Goal: Information Seeking & Learning: Learn about a topic

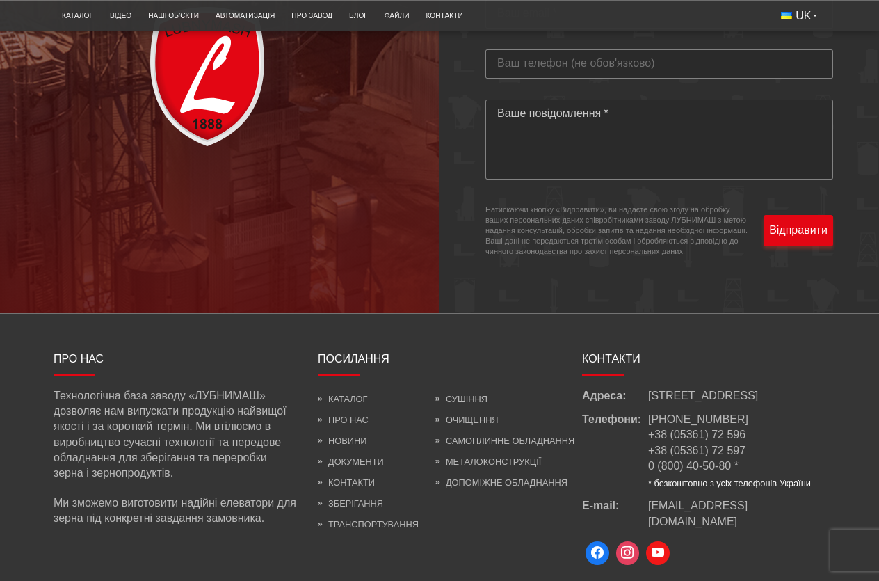
scroll to position [3964, 0]
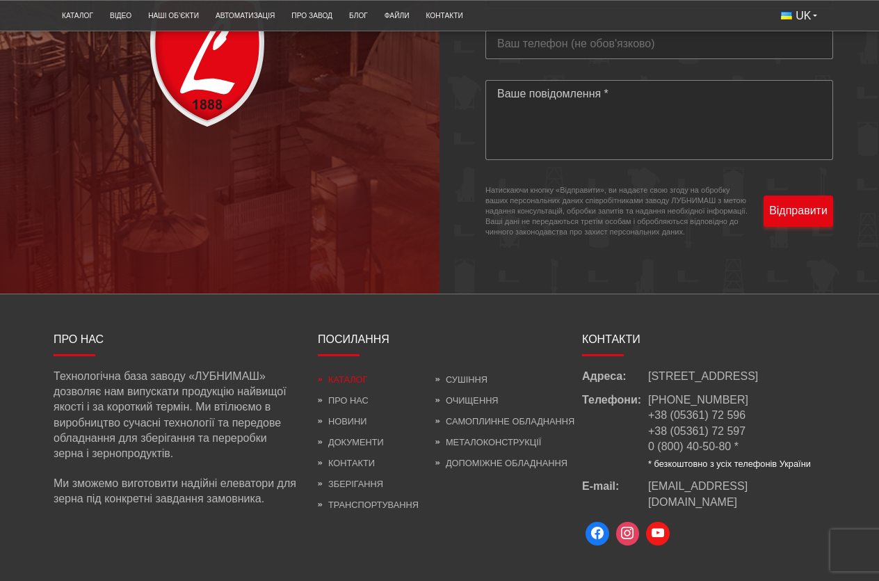
click at [352, 385] on link "Каталог" at bounding box center [342, 379] width 49 height 10
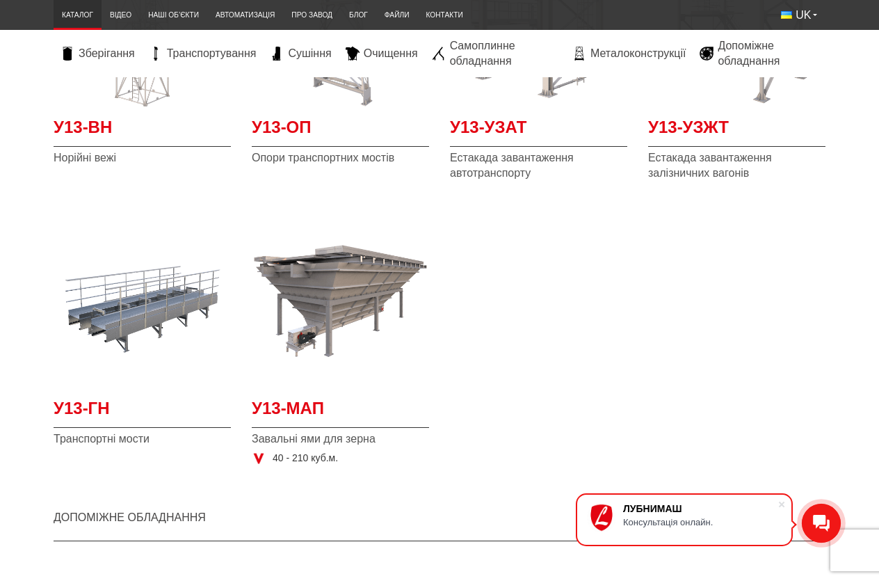
scroll to position [2991, 0]
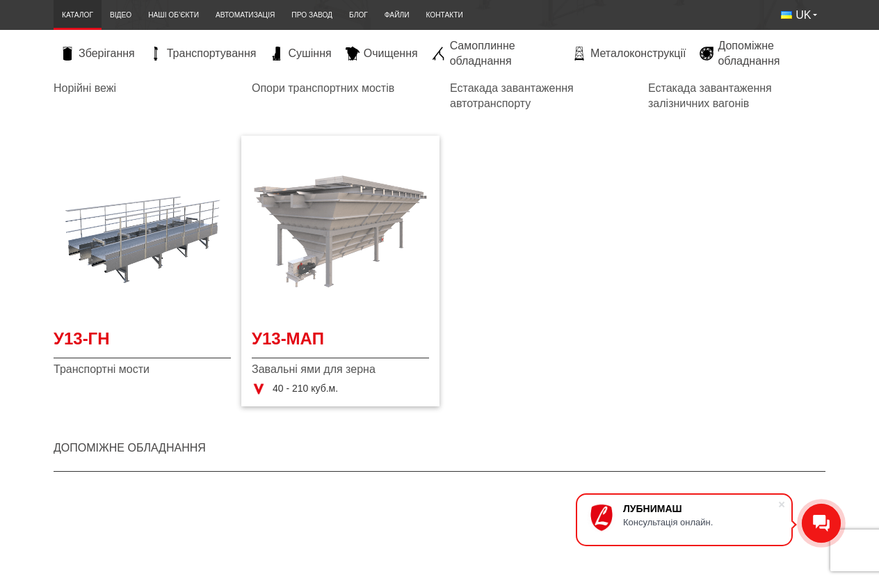
click at [355, 203] on img "Детальніше У13-МАП" at bounding box center [340, 231] width 177 height 177
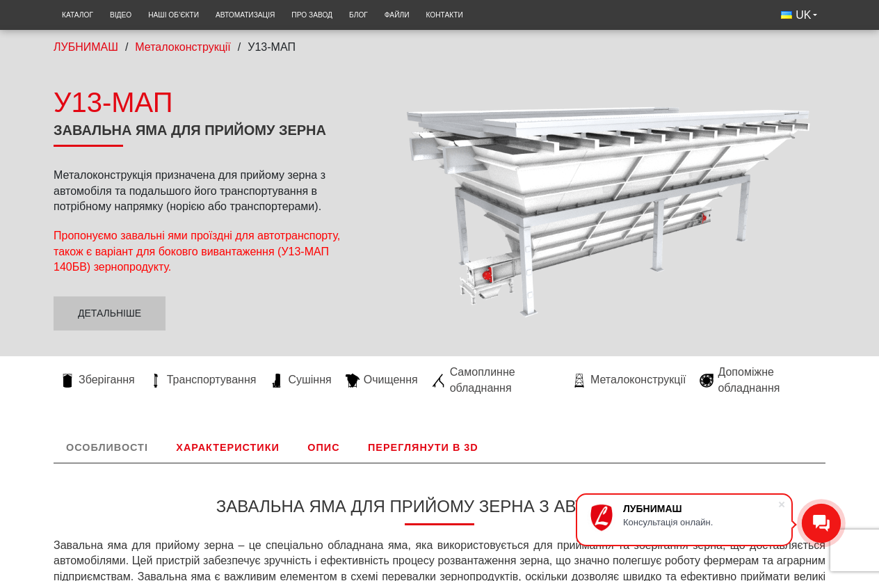
scroll to position [70, 0]
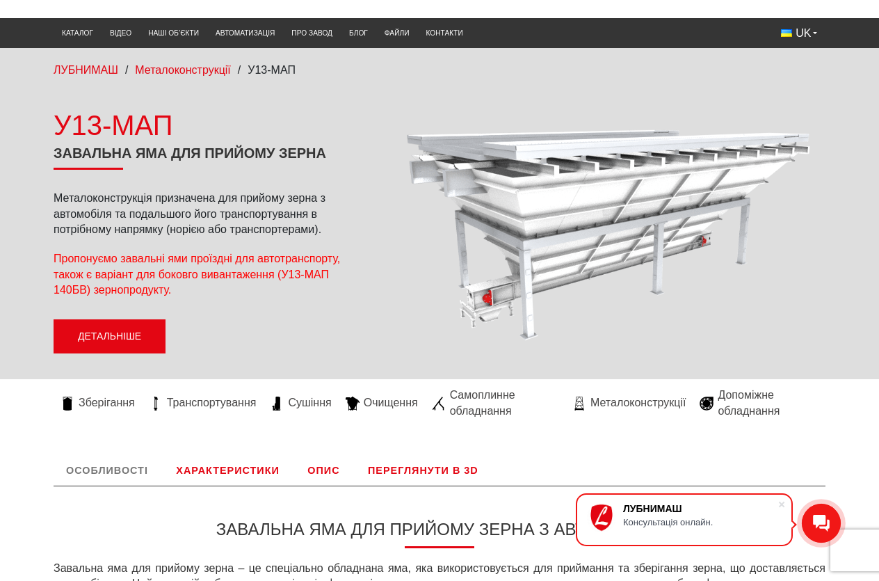
click at [136, 339] on link "Детальніше" at bounding box center [110, 336] width 112 height 35
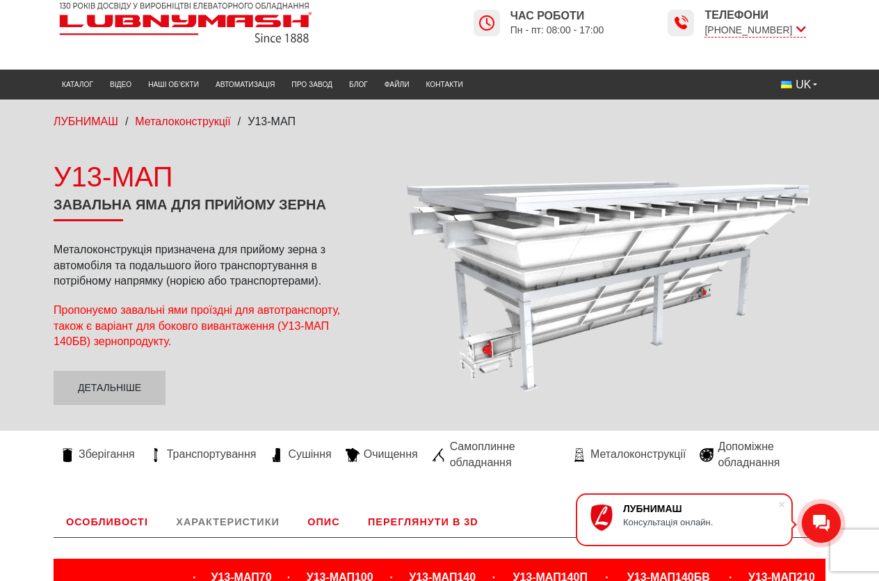
scroll to position [0, 0]
